Goal: Find specific fact: Find specific fact

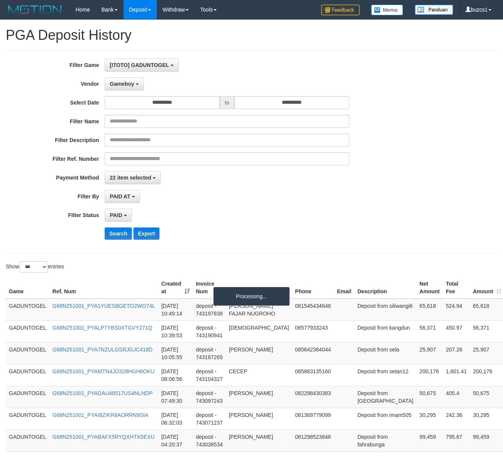
select select "**********"
select select "*********"
select select "*"
select select "***"
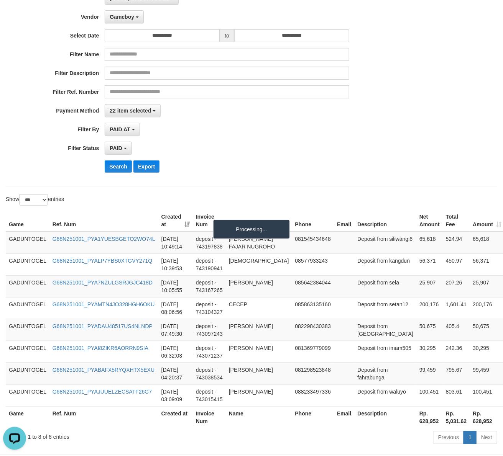
scroll to position [7, 0]
click at [259, 297] on tr "GADUNTOGEL G68N251001_PYA7NZULGSRJGJC418D [DATE] 10:05:55 deposit - 743167265 […" at bounding box center [281, 286] width 550 height 22
click at [356, 294] on td "Deposit from sela" at bounding box center [385, 286] width 62 height 22
click at [416, 297] on td "25,907" at bounding box center [429, 286] width 26 height 22
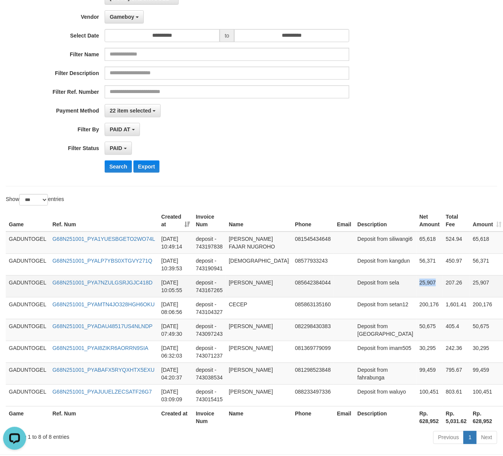
click at [416, 297] on td "25,907" at bounding box center [429, 286] width 26 height 22
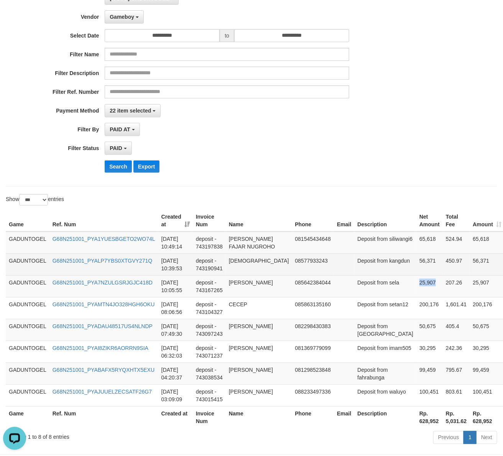
copy td "25,907"
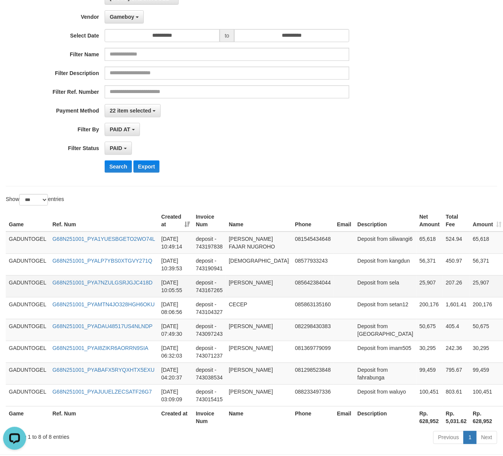
click at [238, 297] on td "[PERSON_NAME]" at bounding box center [259, 286] width 66 height 22
drag, startPoint x: 238, startPoint y: 298, endPoint x: 247, endPoint y: 313, distance: 18.3
click at [247, 297] on td "[PERSON_NAME]" at bounding box center [259, 286] width 66 height 22
copy td "[PERSON_NAME]"
click at [354, 297] on td "Deposit from sela" at bounding box center [385, 286] width 62 height 22
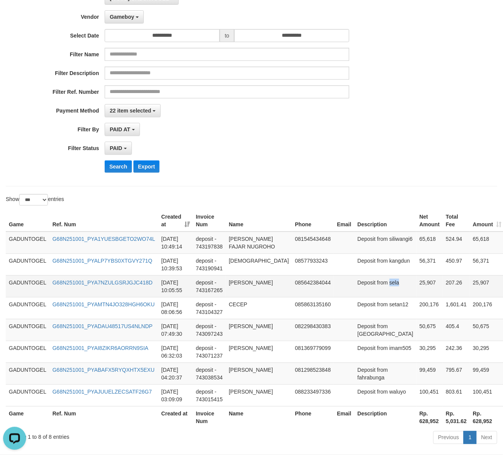
click at [354, 297] on td "Deposit from sela" at bounding box center [385, 286] width 62 height 22
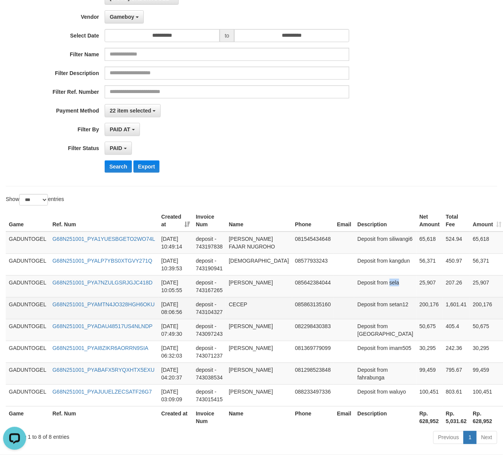
copy td "sela"
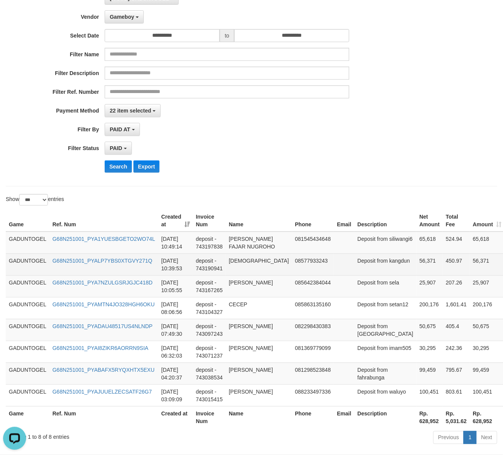
click at [416, 272] on td "56,371" at bounding box center [429, 265] width 26 height 22
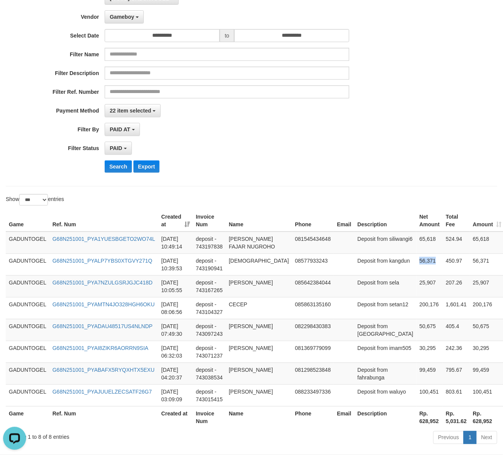
copy td "56,371"
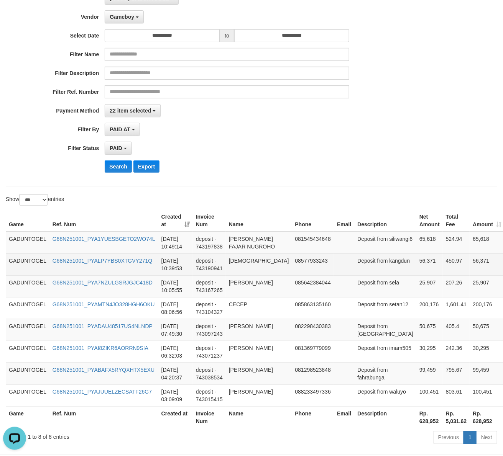
click at [240, 265] on td "[DEMOGRAPHIC_DATA]" at bounding box center [259, 265] width 66 height 22
copy td "[DEMOGRAPHIC_DATA]"
click at [354, 275] on td "Deposit from kangdun" at bounding box center [385, 265] width 62 height 22
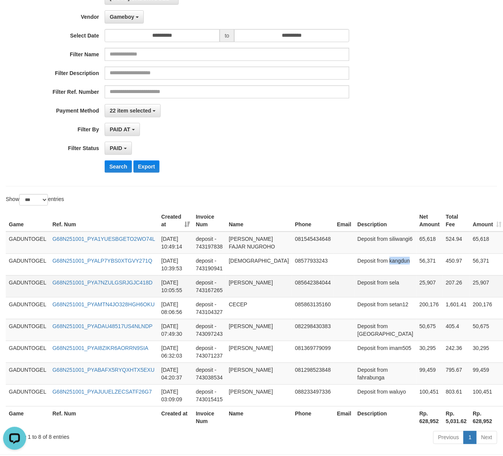
copy td "kangdun"
click at [416, 236] on td "65,618" at bounding box center [429, 243] width 26 height 22
copy td "65,618"
click at [234, 238] on td "[PERSON_NAME] FAJAR NUGROHO" at bounding box center [259, 243] width 66 height 22
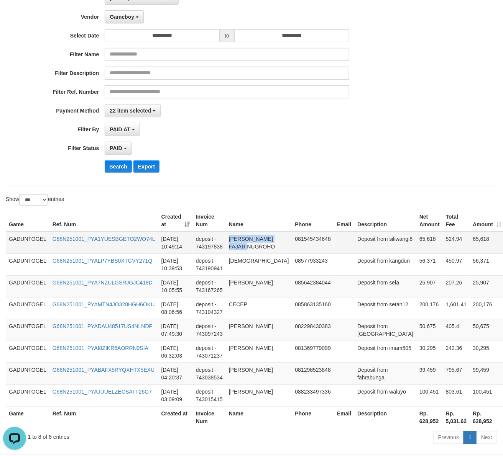
drag, startPoint x: 234, startPoint y: 238, endPoint x: 256, endPoint y: 256, distance: 27.8
click at [246, 253] on td "[PERSON_NAME] FAJAR NUGROHO" at bounding box center [259, 243] width 66 height 22
copy td "[PERSON_NAME] FAJAR NUGROHO"
click at [354, 254] on td "Deposit from siliwangi6" at bounding box center [385, 243] width 62 height 22
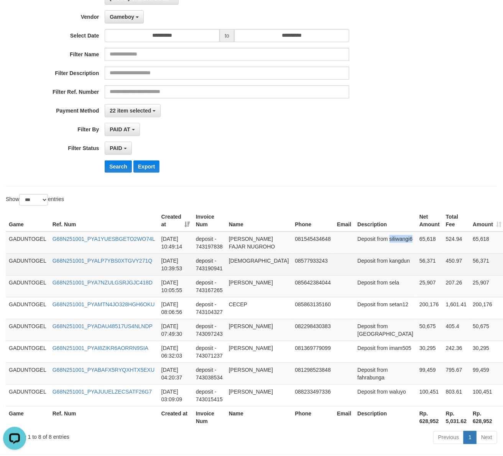
copy td "siliwangi6"
